Goal: Book appointment/travel/reservation

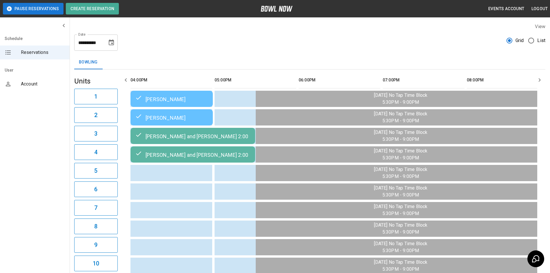
click at [111, 45] on icon "Choose date, selected date is Aug 14, 2025" at bounding box center [111, 42] width 5 height 6
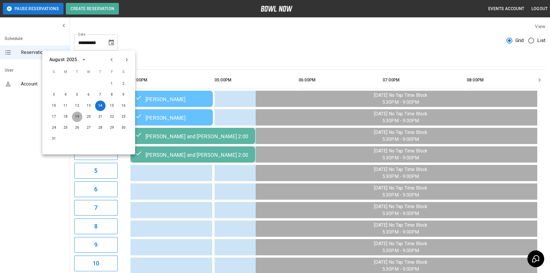
click at [77, 117] on button "19" at bounding box center [77, 117] width 10 height 10
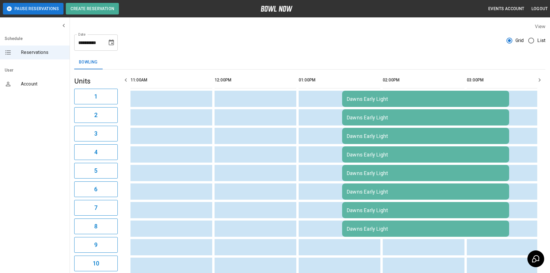
scroll to position [0, 440]
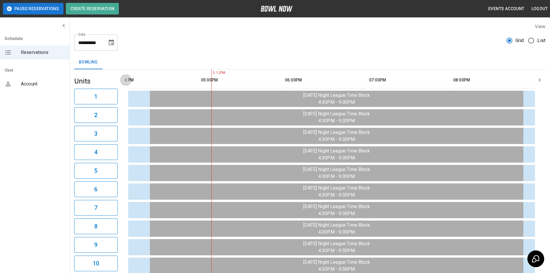
click at [124, 81] on icon "button" at bounding box center [125, 80] width 7 height 7
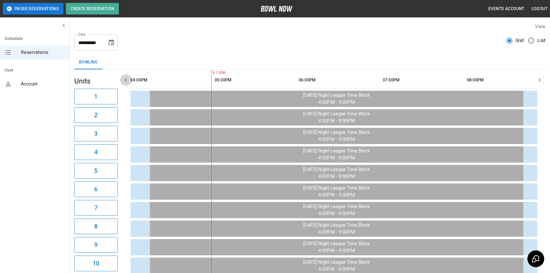
scroll to position [0, 420]
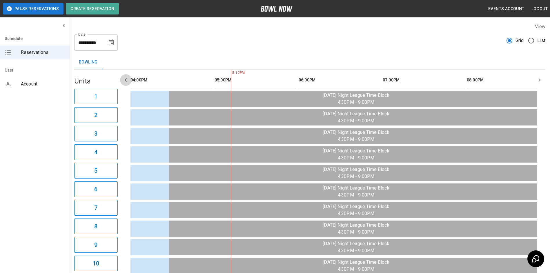
click at [125, 81] on icon "button" at bounding box center [125, 80] width 7 height 7
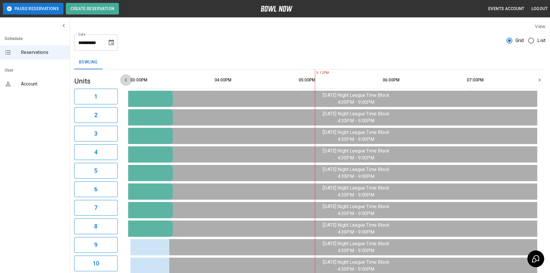
scroll to position [0, 336]
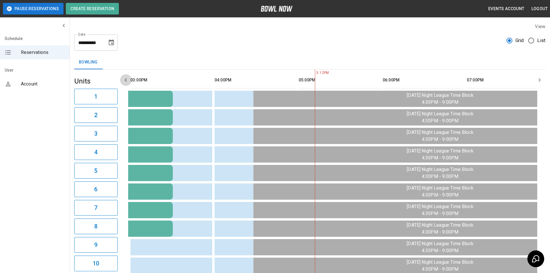
click at [125, 81] on icon "button" at bounding box center [125, 80] width 7 height 7
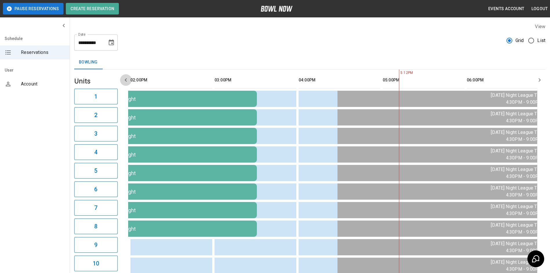
click at [125, 81] on icon "button" at bounding box center [125, 80] width 7 height 7
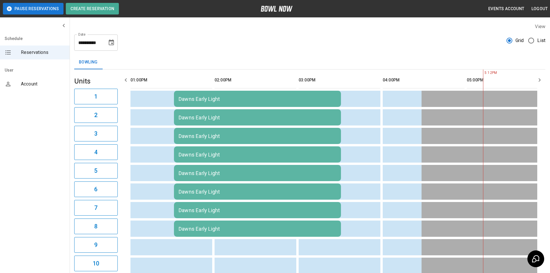
click at [125, 81] on icon "button" at bounding box center [125, 80] width 7 height 7
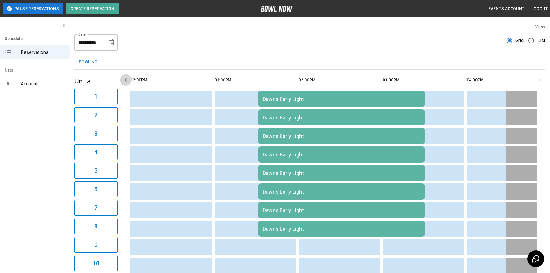
click at [125, 81] on icon "button" at bounding box center [125, 80] width 7 height 7
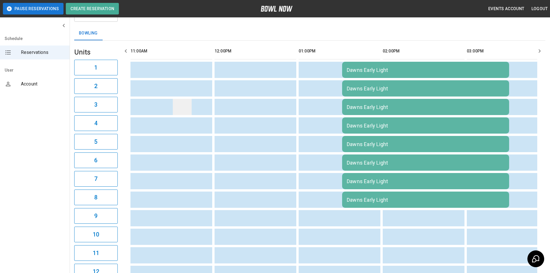
scroll to position [0, 0]
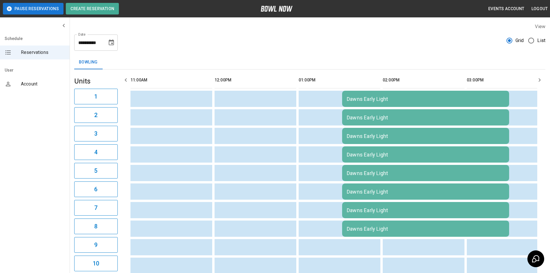
click at [113, 41] on icon "Choose date, selected date is Aug 19, 2025" at bounding box center [111, 42] width 5 height 6
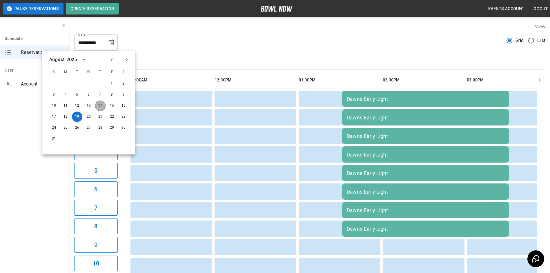
click at [104, 106] on button "14" at bounding box center [100, 106] width 10 height 10
type input "**********"
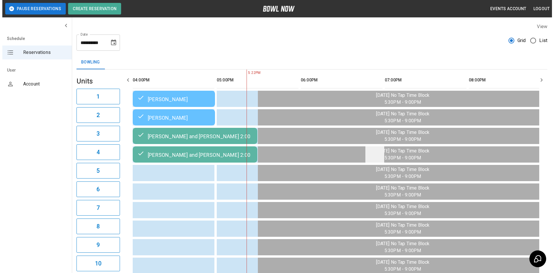
scroll to position [0, 17]
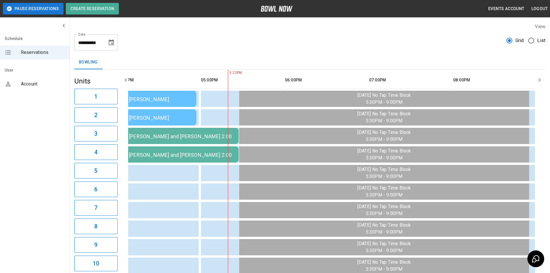
click at [188, 139] on div "[PERSON_NAME] and [PERSON_NAME] 2:00" at bounding box center [176, 135] width 115 height 7
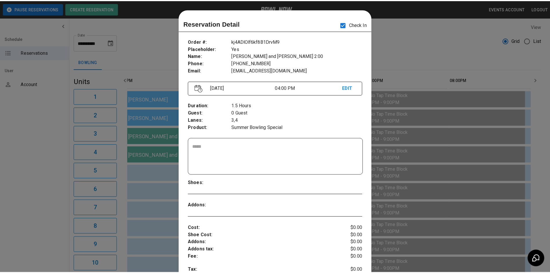
scroll to position [9, 0]
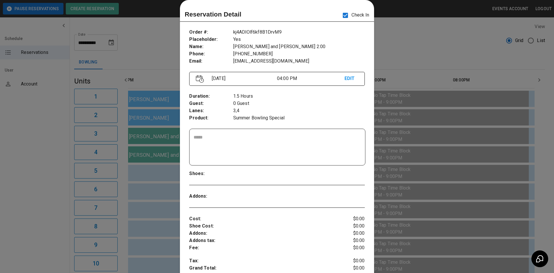
click at [436, 50] on div at bounding box center [277, 136] width 554 height 273
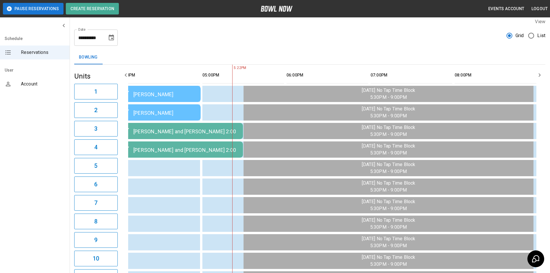
scroll to position [0, 0]
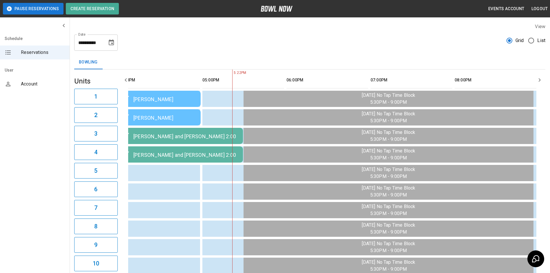
click at [539, 79] on icon "button" at bounding box center [539, 79] width 2 height 3
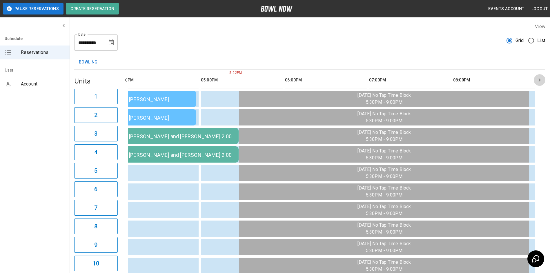
click at [539, 79] on icon "button" at bounding box center [539, 79] width 2 height 3
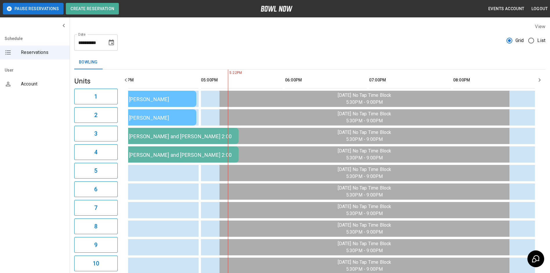
click at [539, 79] on icon "button" at bounding box center [539, 79] width 2 height 3
click at [540, 79] on icon "button" at bounding box center [539, 80] width 7 height 7
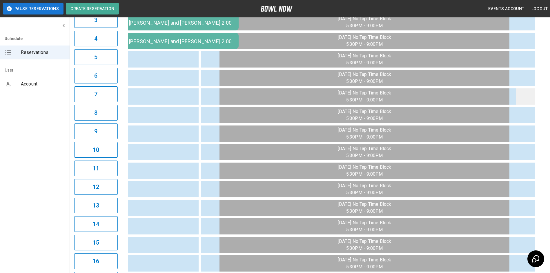
scroll to position [29, 0]
